Goal: Task Accomplishment & Management: Use online tool/utility

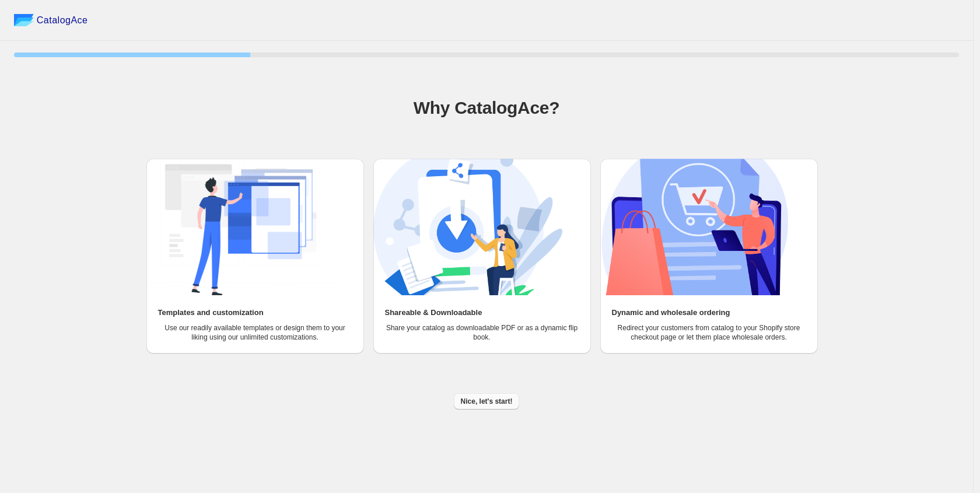
click at [484, 402] on span "Nice, let's start!" at bounding box center [487, 401] width 52 height 9
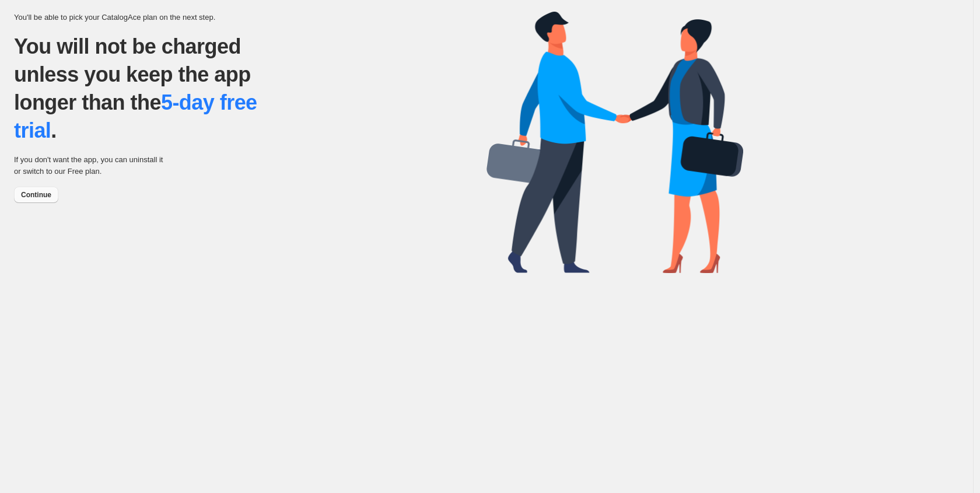
click at [50, 194] on span "Continue" at bounding box center [36, 194] width 30 height 9
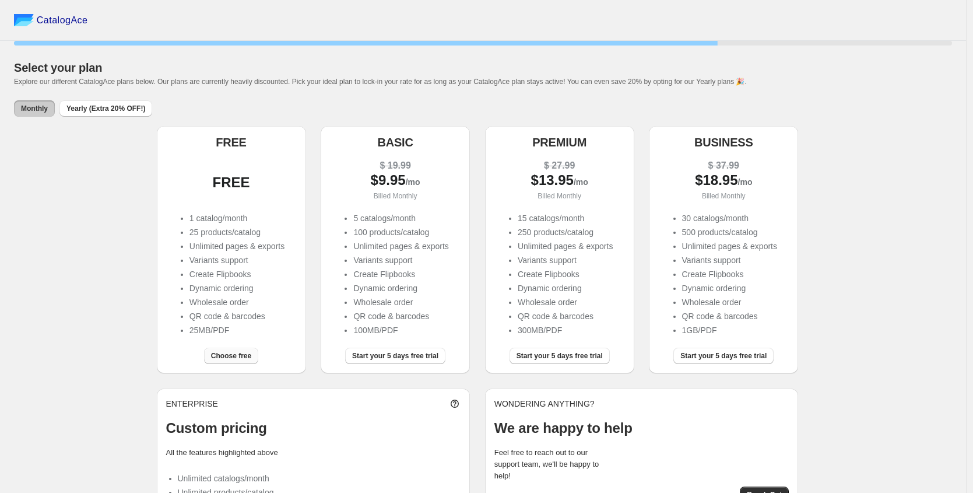
click at [233, 357] on span "Choose free" at bounding box center [231, 355] width 40 height 9
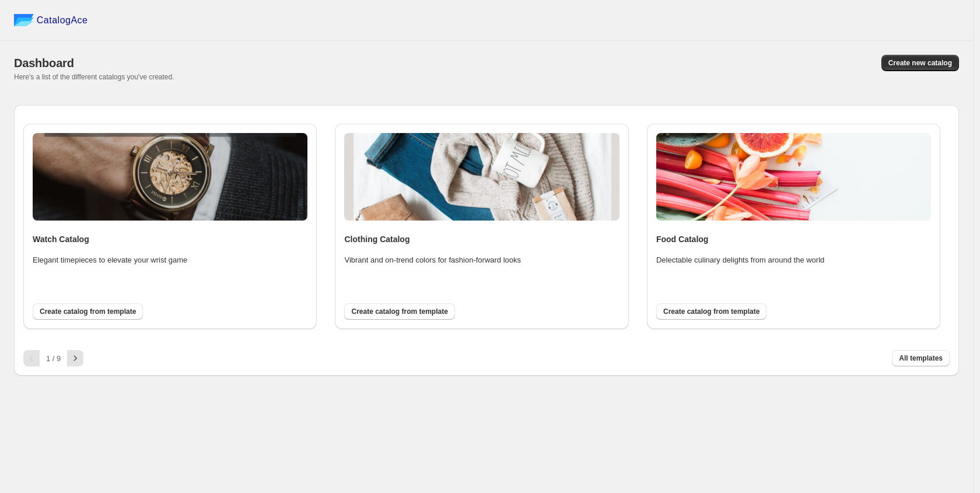
click at [70, 311] on span "Create catalog from template" at bounding box center [88, 311] width 96 height 9
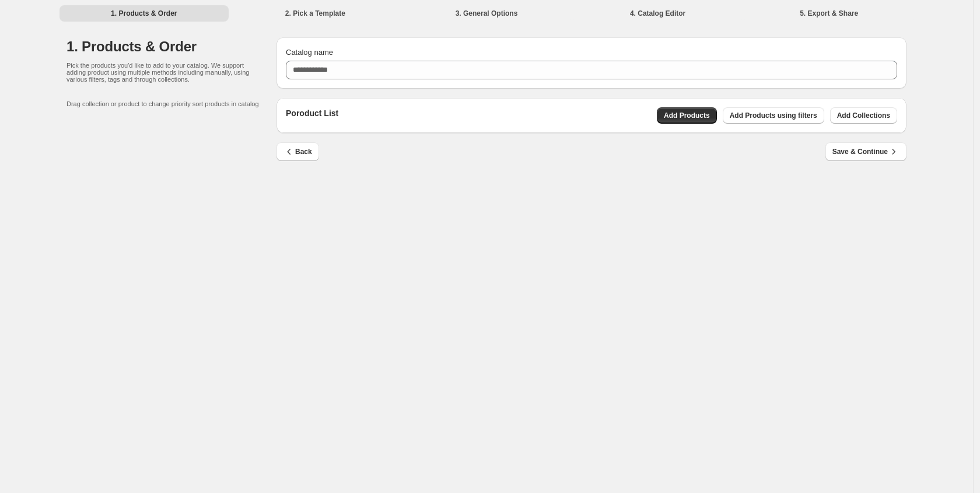
click at [354, 57] on div "Catalog name" at bounding box center [591, 53] width 611 height 12
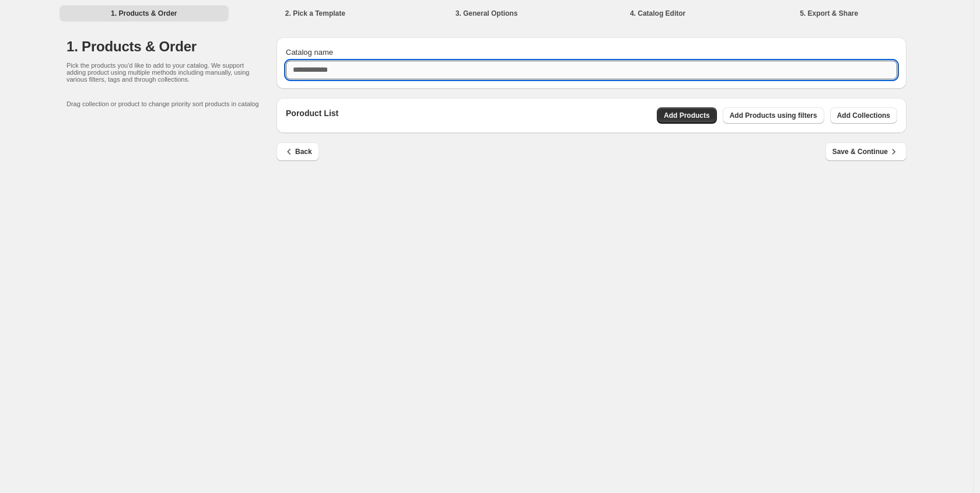
click at [311, 79] on input "Catalog name" at bounding box center [591, 70] width 611 height 19
type input "**********"
click at [677, 116] on span "Add Products" at bounding box center [687, 115] width 46 height 9
